Goal: Information Seeking & Learning: Learn about a topic

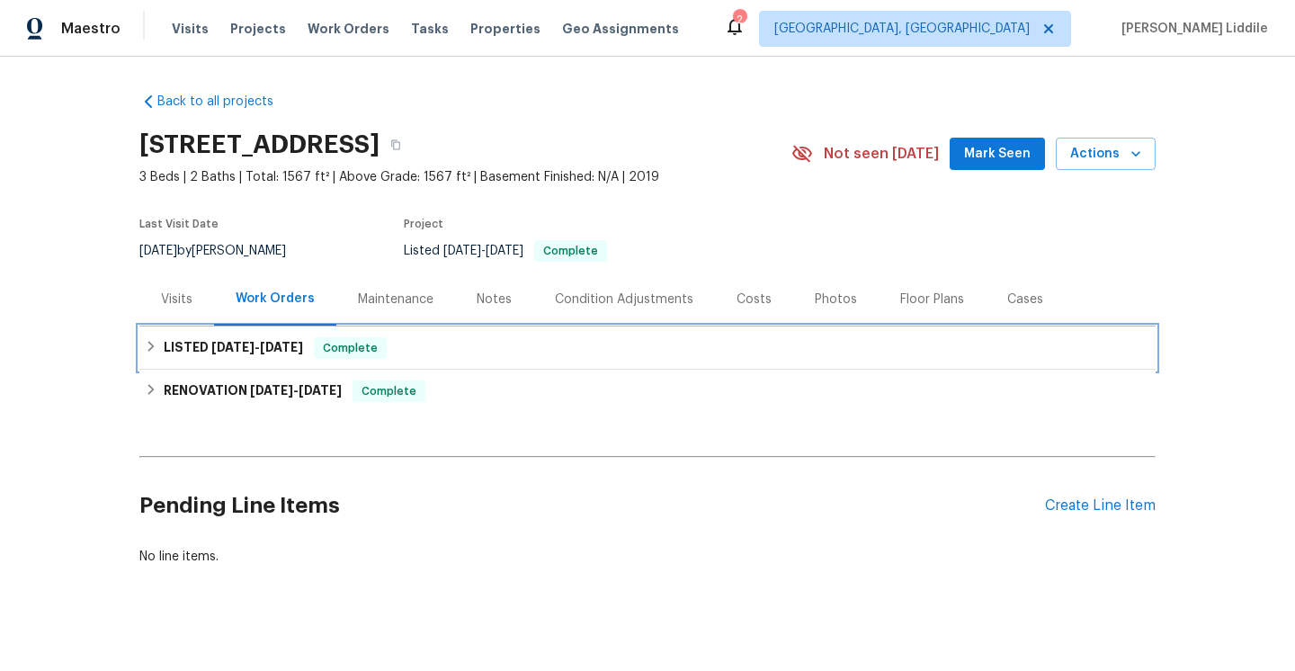
click at [392, 342] on div "LISTED 8/12/25 - 8/15/25 Complete" at bounding box center [648, 348] width 1006 height 22
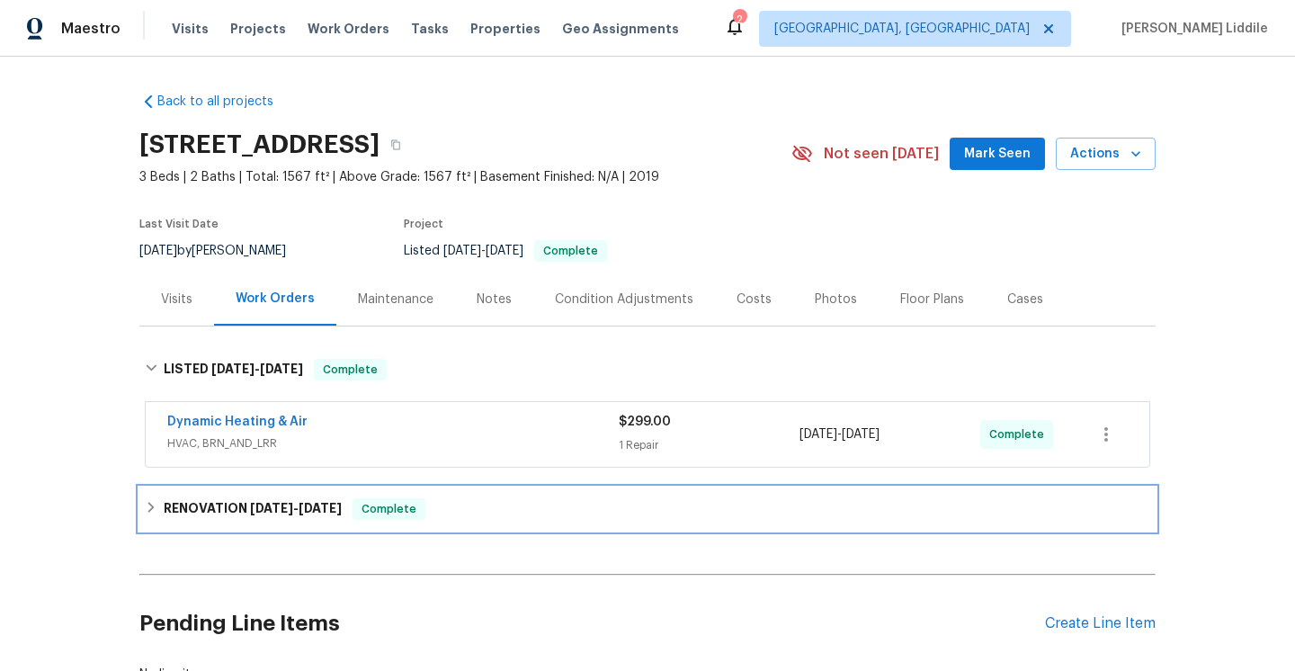
click at [330, 499] on h6 "RENOVATION 7/22/25 - 8/1/25" at bounding box center [253, 509] width 178 height 22
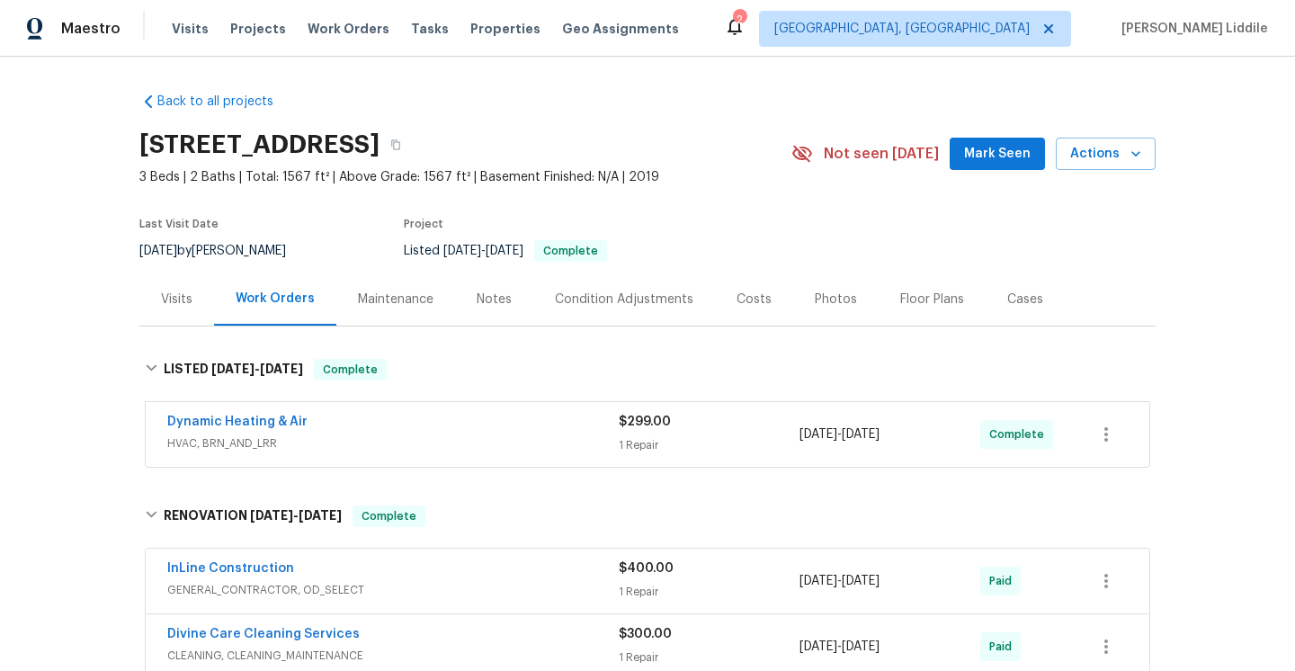
click at [818, 304] on div "Photos" at bounding box center [836, 300] width 42 height 18
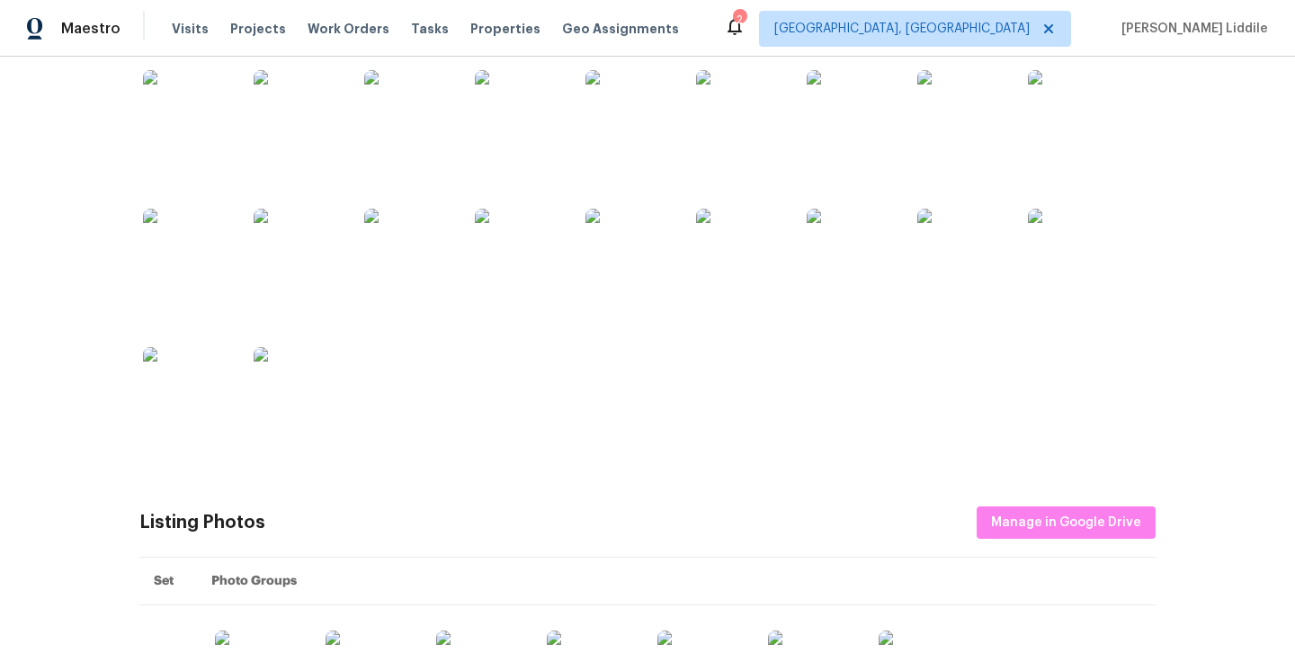
scroll to position [354, 0]
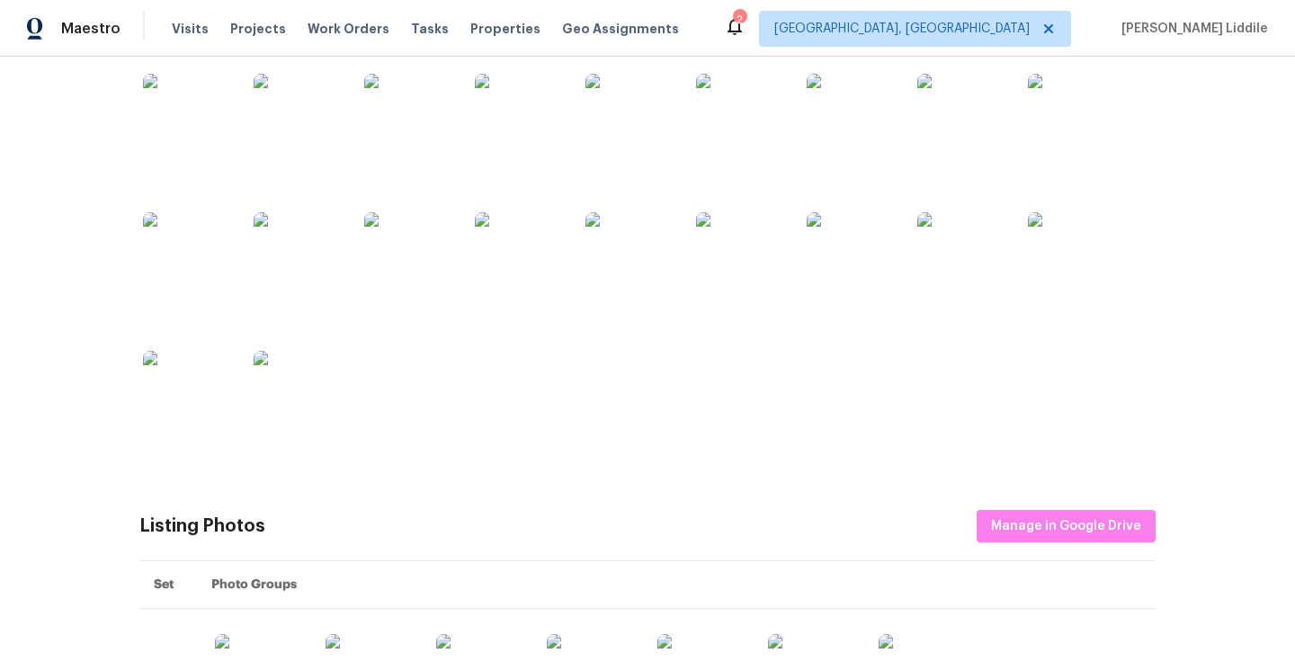
click at [727, 85] on img at bounding box center [741, 119] width 90 height 90
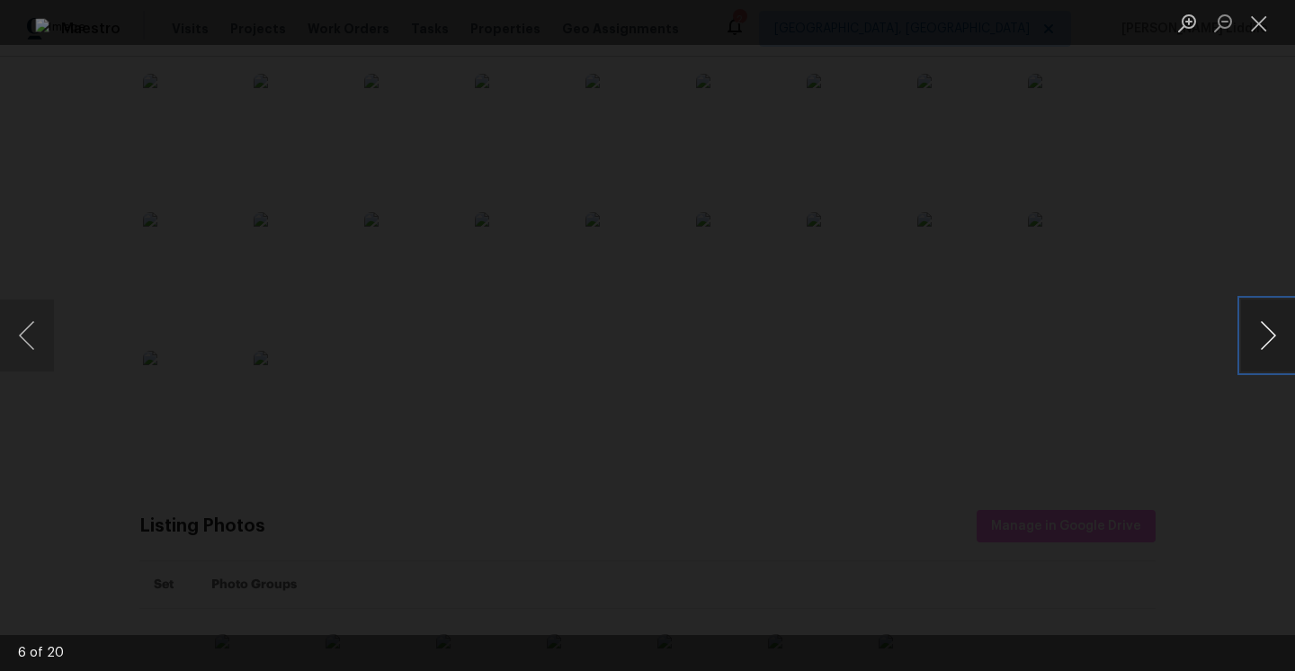
click at [1276, 334] on button "Next image" at bounding box center [1268, 336] width 54 height 72
click at [1277, 334] on button "Next image" at bounding box center [1268, 336] width 54 height 72
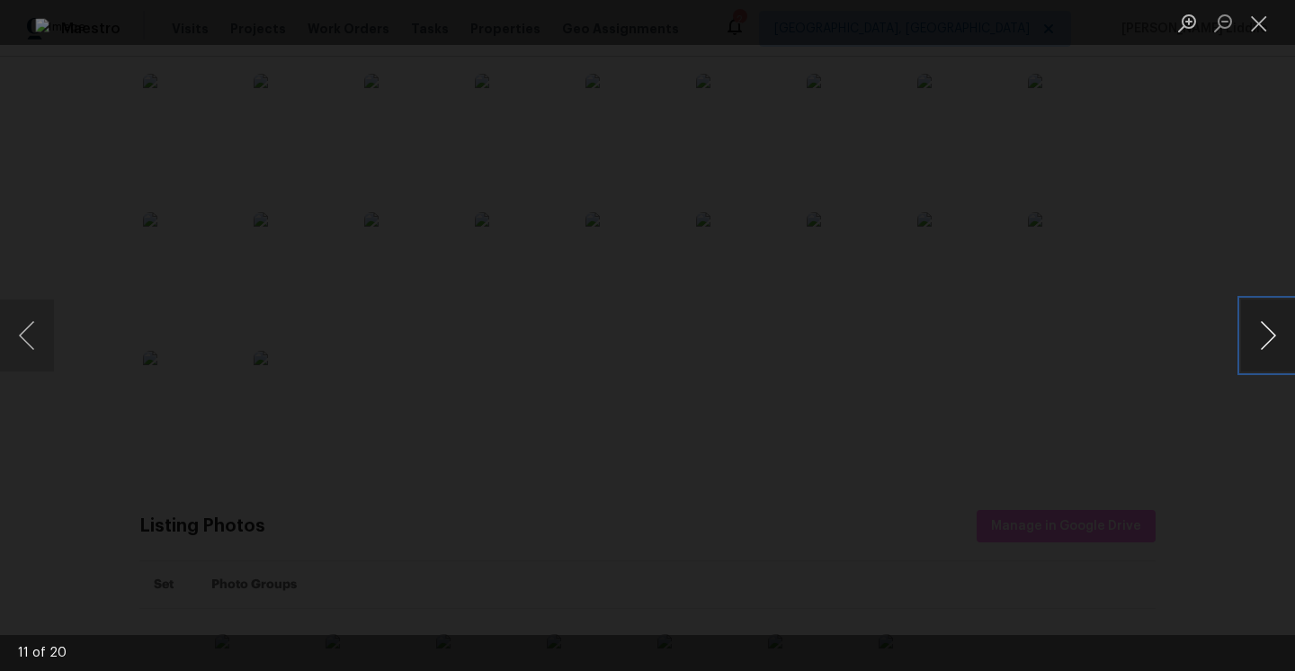
click at [1277, 334] on button "Next image" at bounding box center [1268, 336] width 54 height 72
click at [1278, 334] on button "Next image" at bounding box center [1268, 336] width 54 height 72
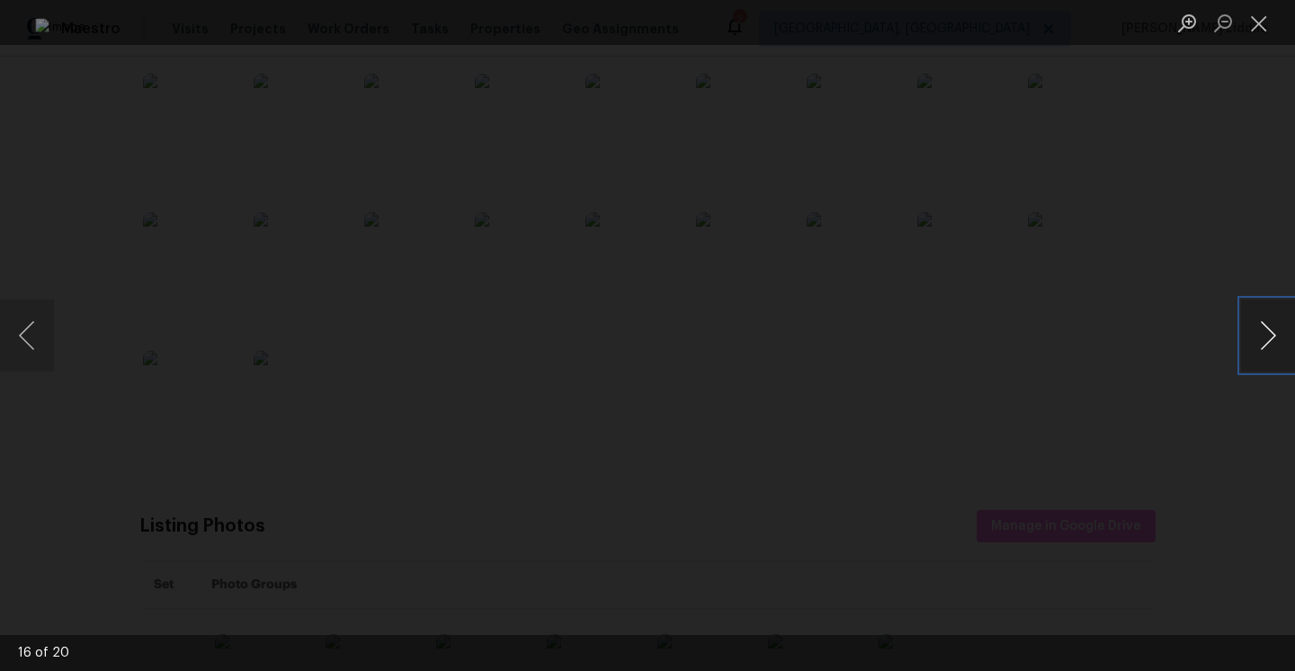
click at [1278, 334] on button "Next image" at bounding box center [1268, 336] width 54 height 72
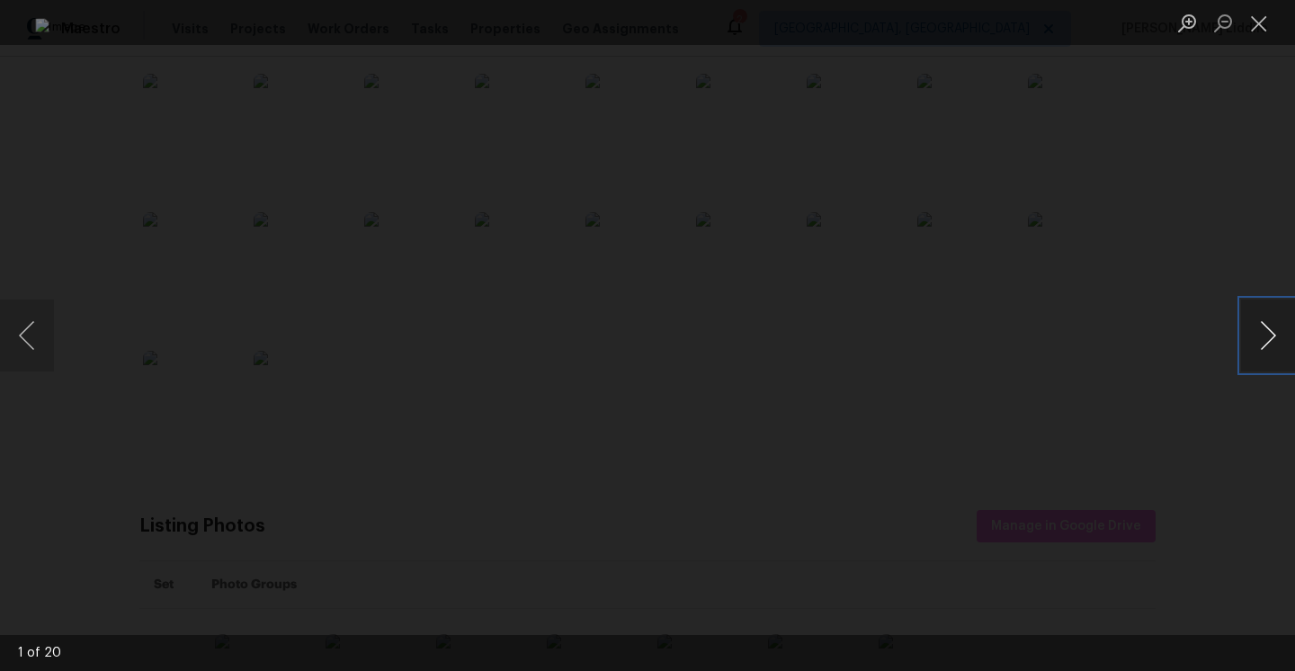
click at [1278, 334] on button "Next image" at bounding box center [1268, 336] width 54 height 72
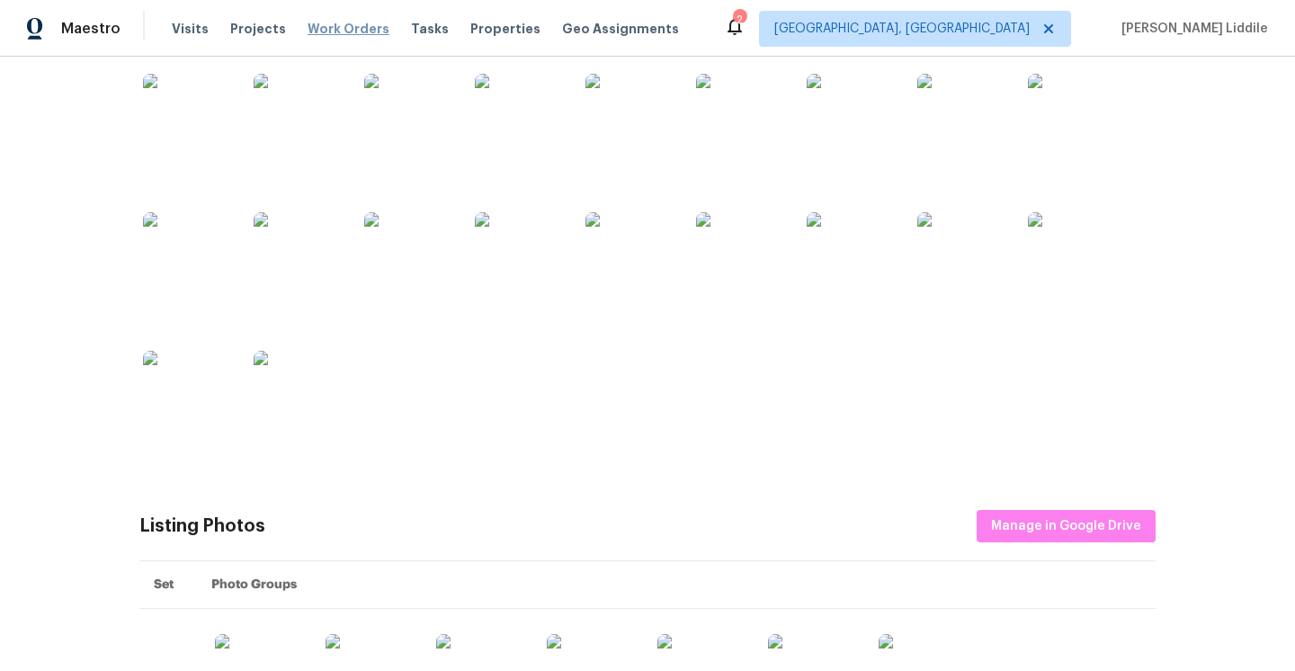
click at [322, 29] on span "Work Orders" at bounding box center [349, 29] width 82 height 18
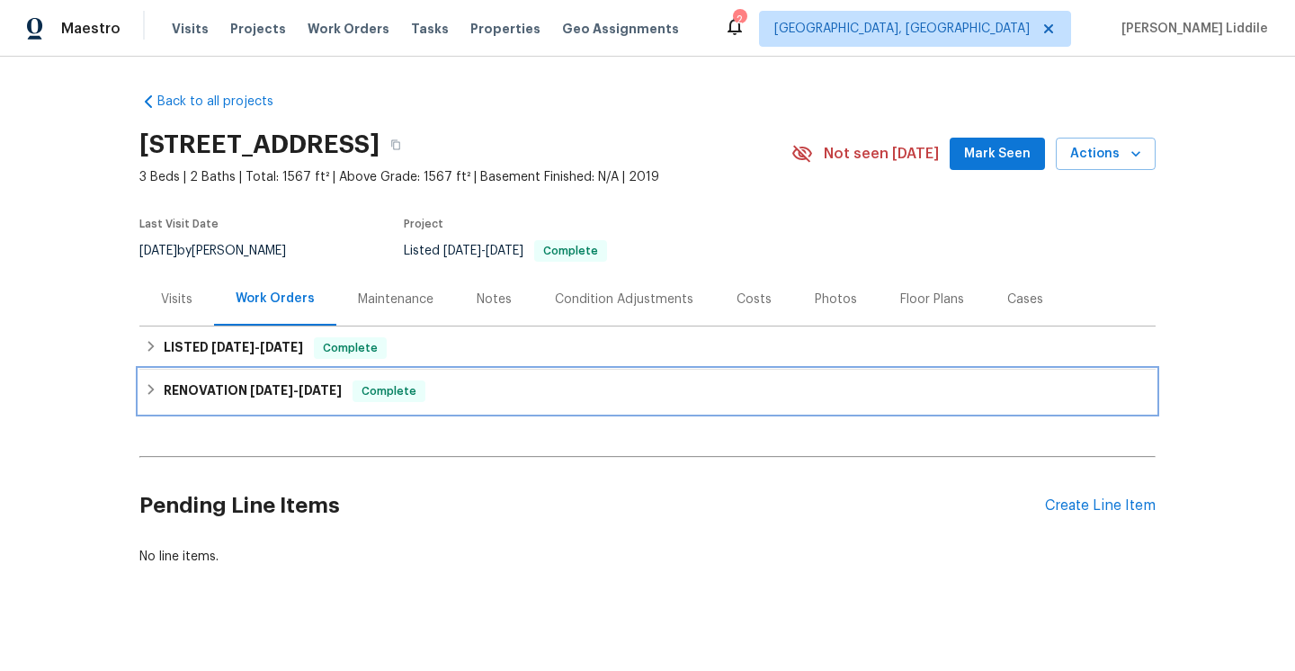
click at [259, 370] on div "RENOVATION 7/22/25 - 8/1/25 Complete" at bounding box center [647, 391] width 1016 height 43
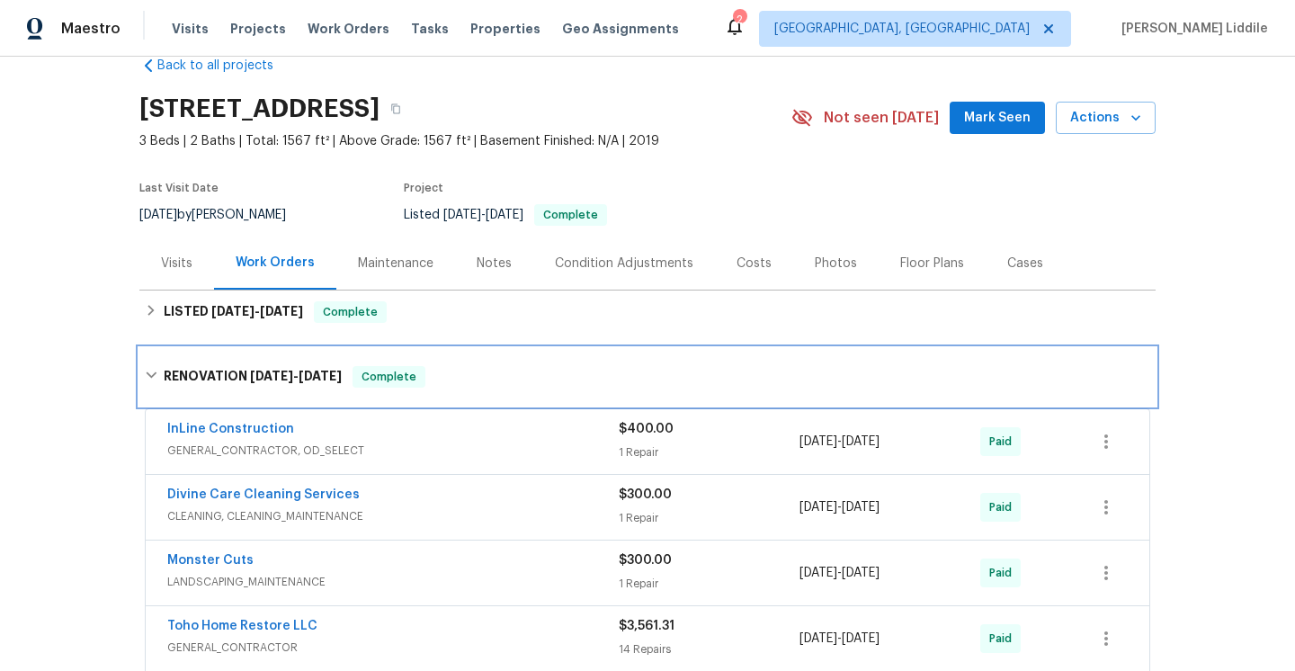
scroll to position [38, 0]
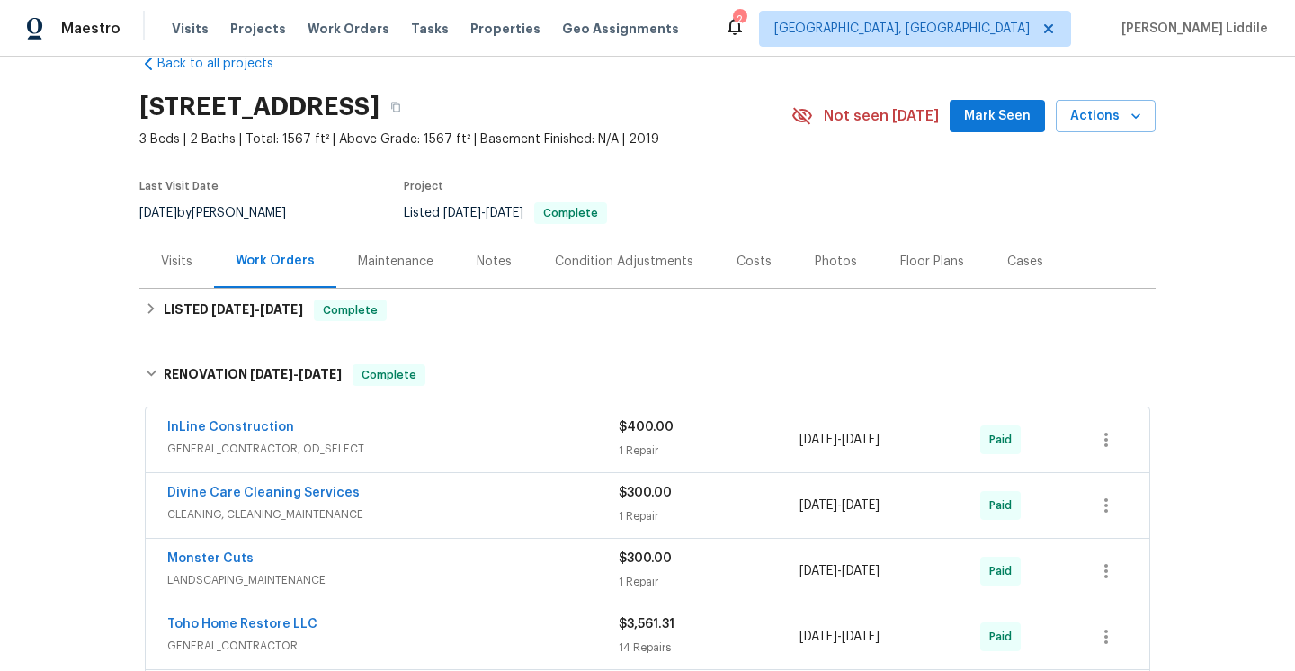
click at [536, 425] on div "InLine Construction" at bounding box center [393, 429] width 452 height 22
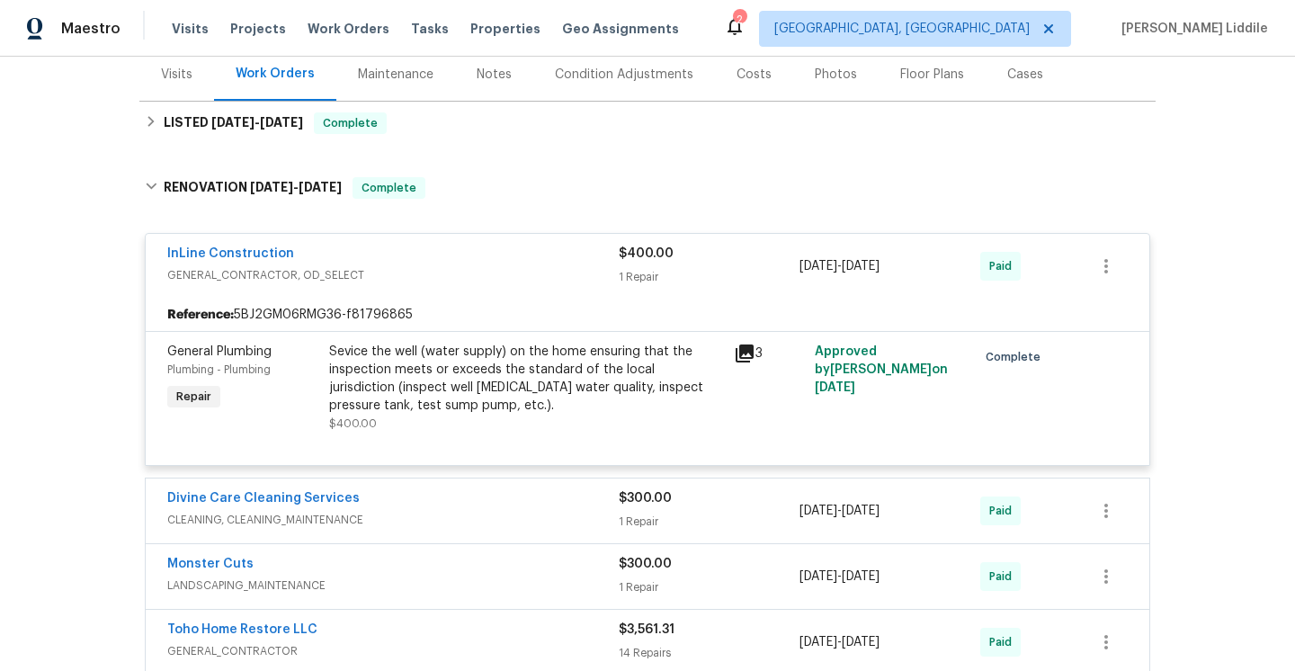
scroll to position [243, 0]
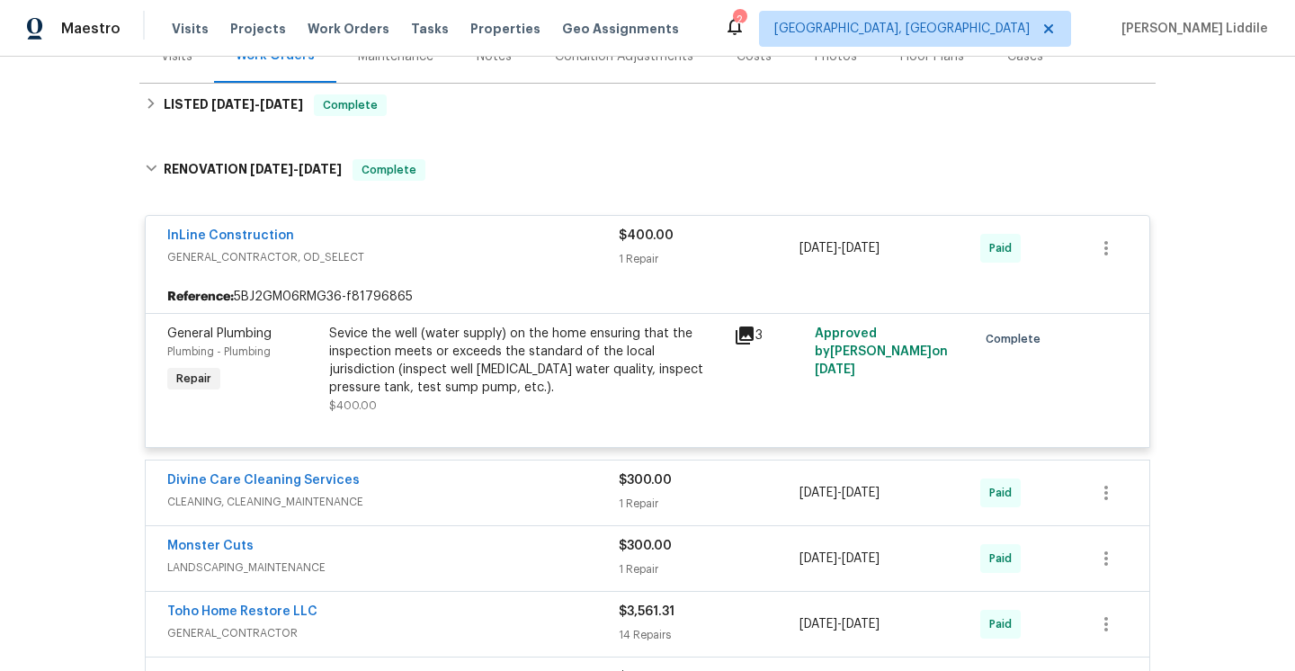
click at [545, 477] on div "Divine Care Cleaning Services" at bounding box center [393, 482] width 452 height 22
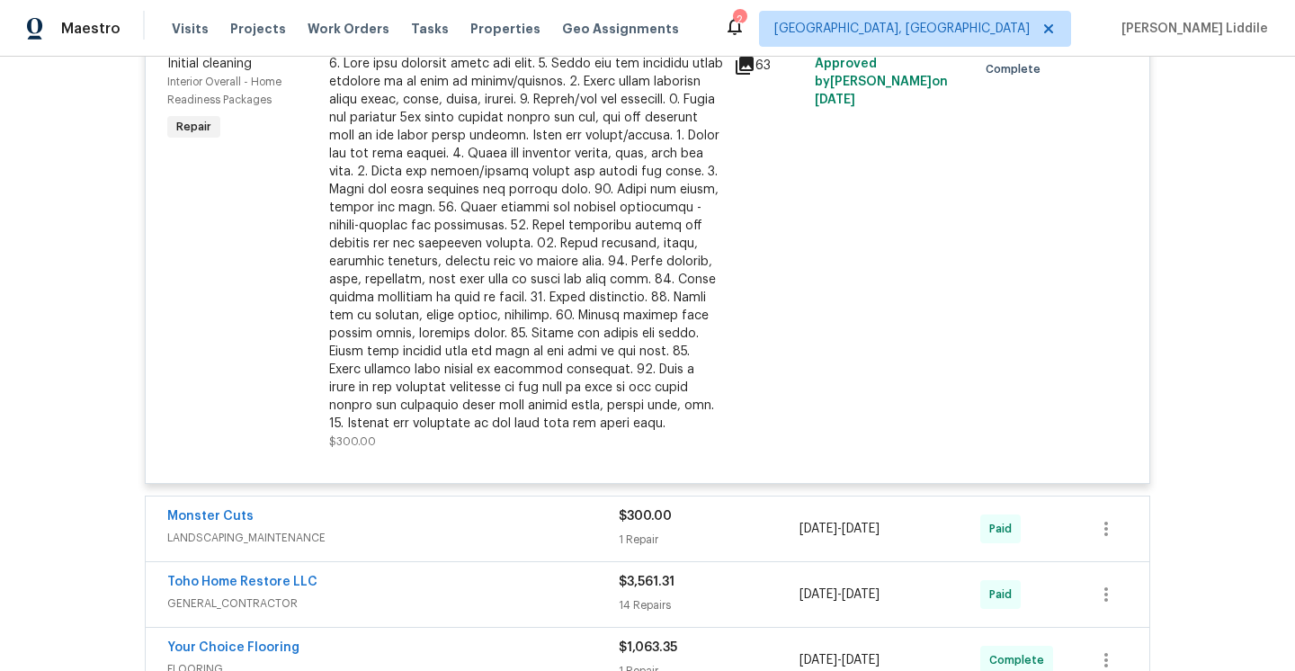
scroll to position [873, 0]
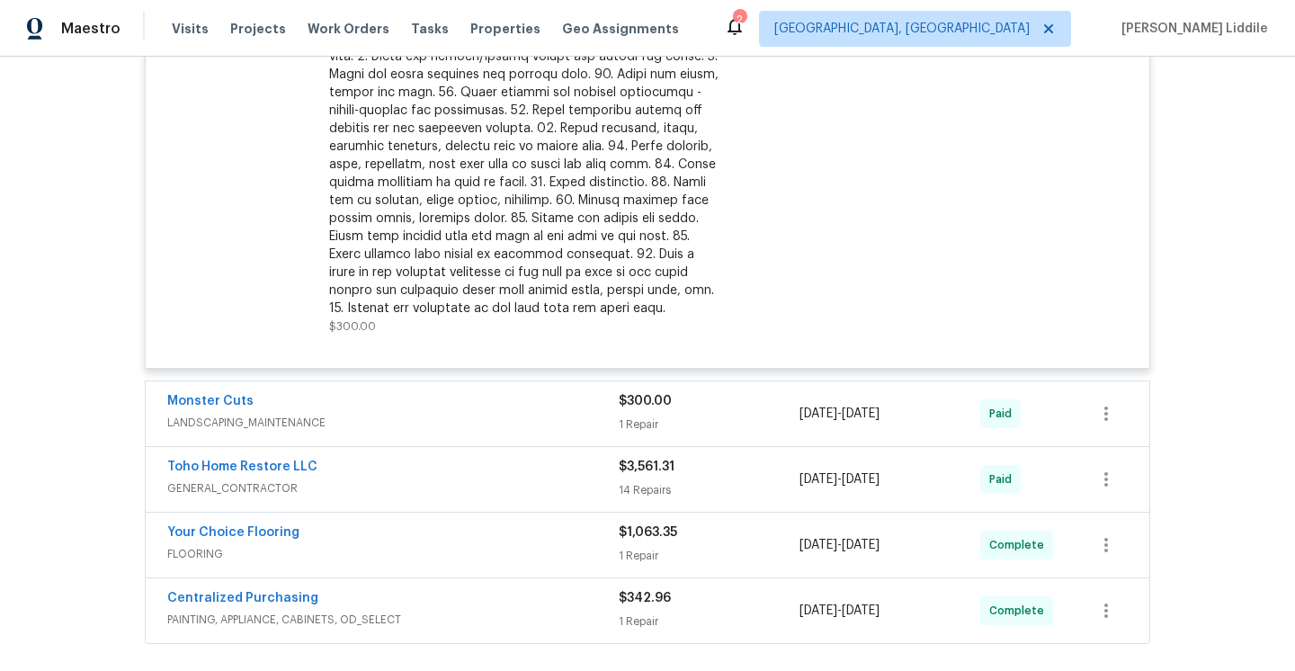
click at [529, 415] on span "LANDSCAPING_MAINTENANCE" at bounding box center [393, 423] width 452 height 18
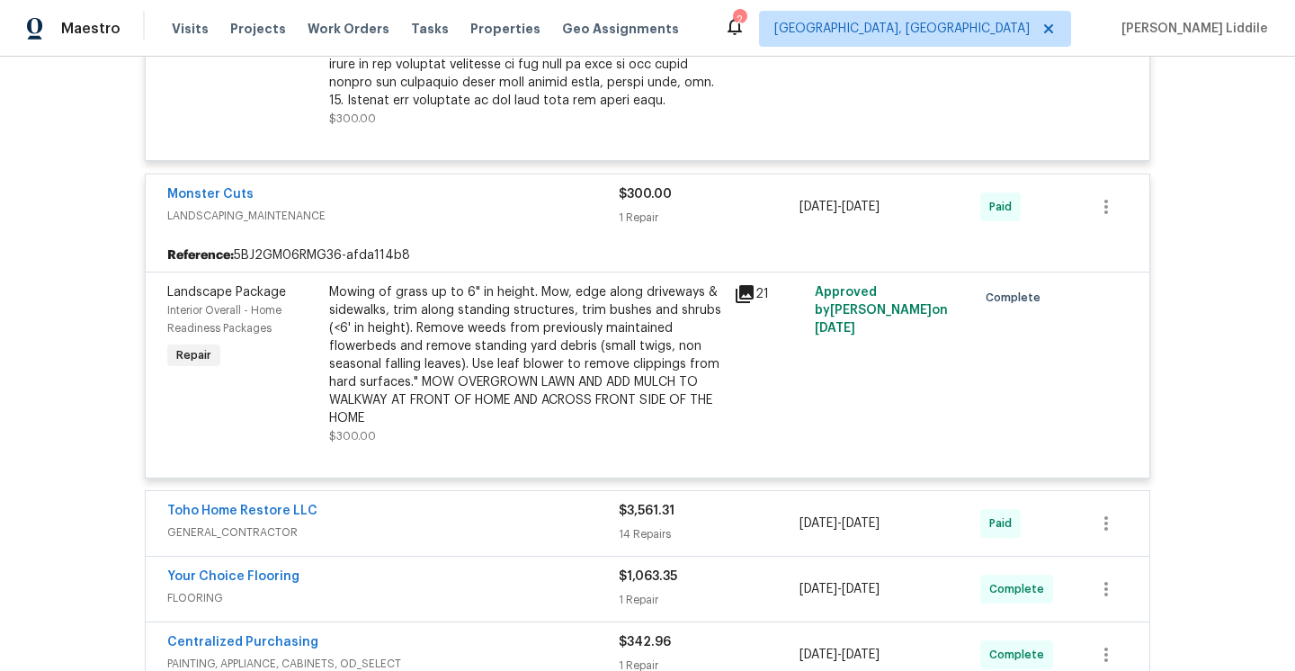
scroll to position [1186, 0]
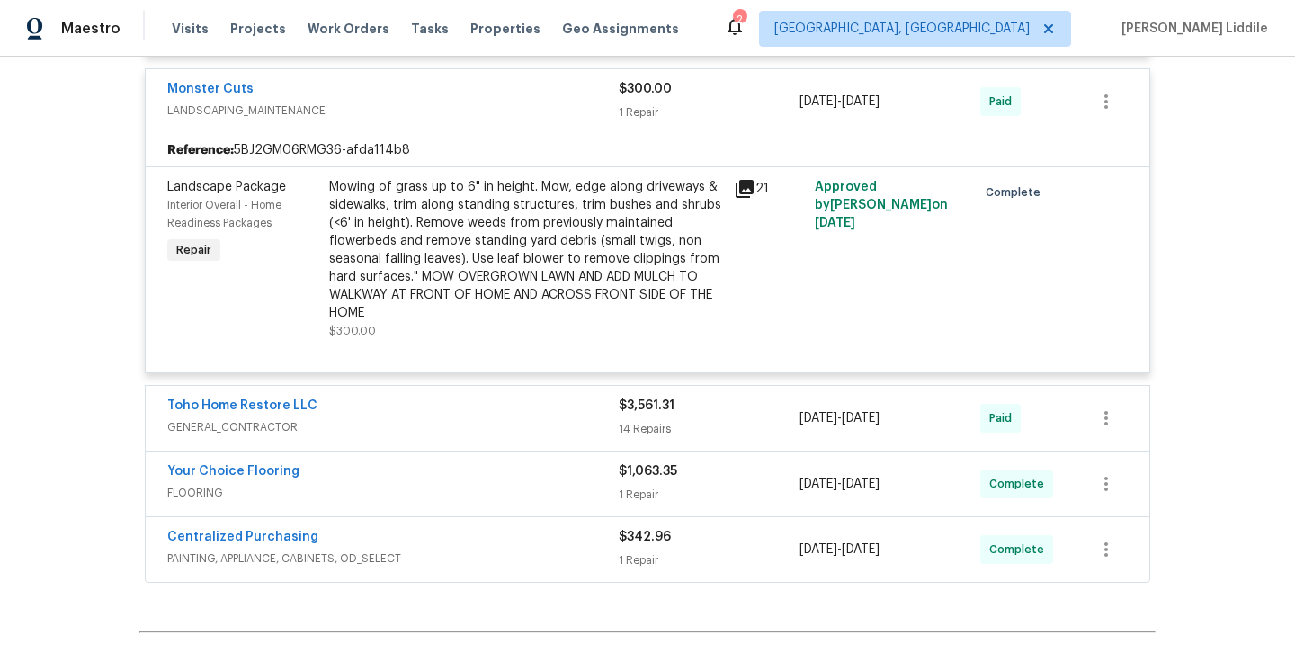
click at [527, 397] on div "Toho Home Restore LLC GENERAL_CONTRACTOR $3,561.31 14 Repairs 7/22/2025 - 7/24/…" at bounding box center [648, 418] width 1004 height 65
click at [528, 419] on span "GENERAL_CONTRACTOR" at bounding box center [393, 427] width 452 height 18
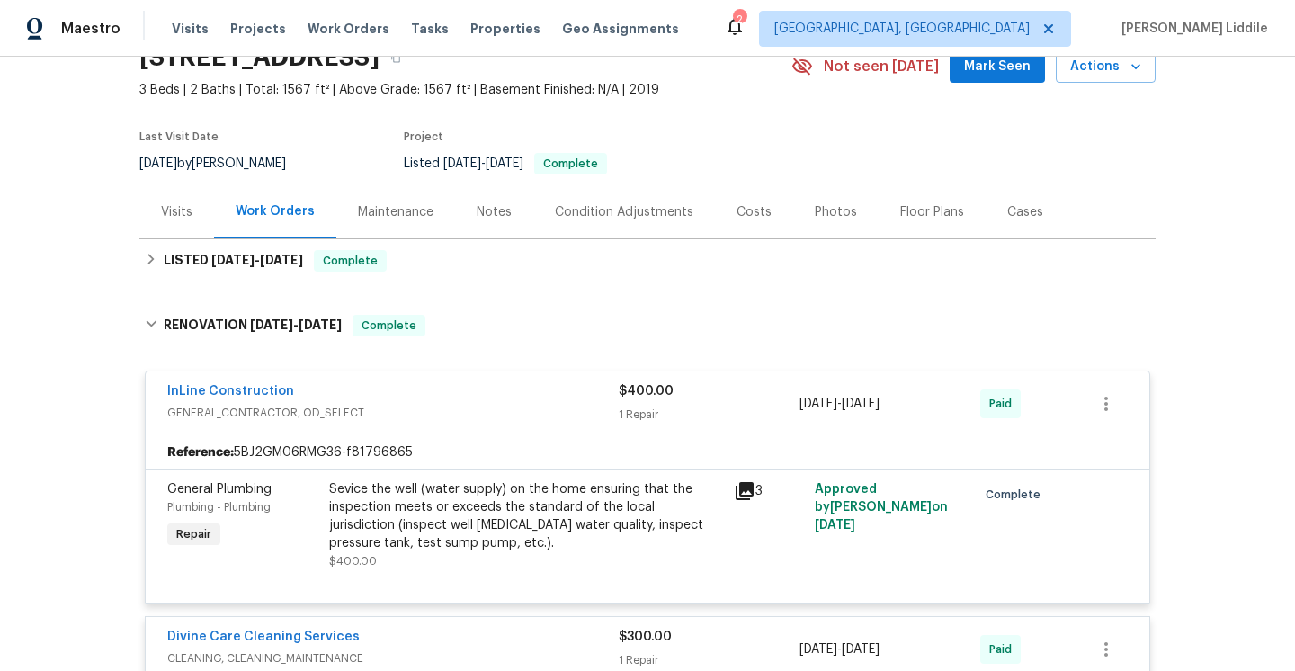
scroll to position [0, 0]
